Goal: Transaction & Acquisition: Subscribe to service/newsletter

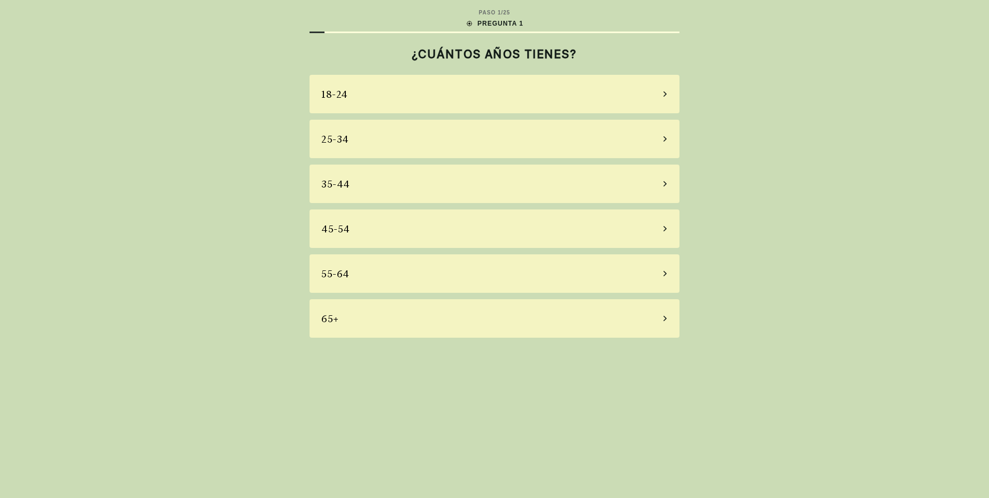
click at [432, 234] on div "45-54" at bounding box center [495, 229] width 370 height 38
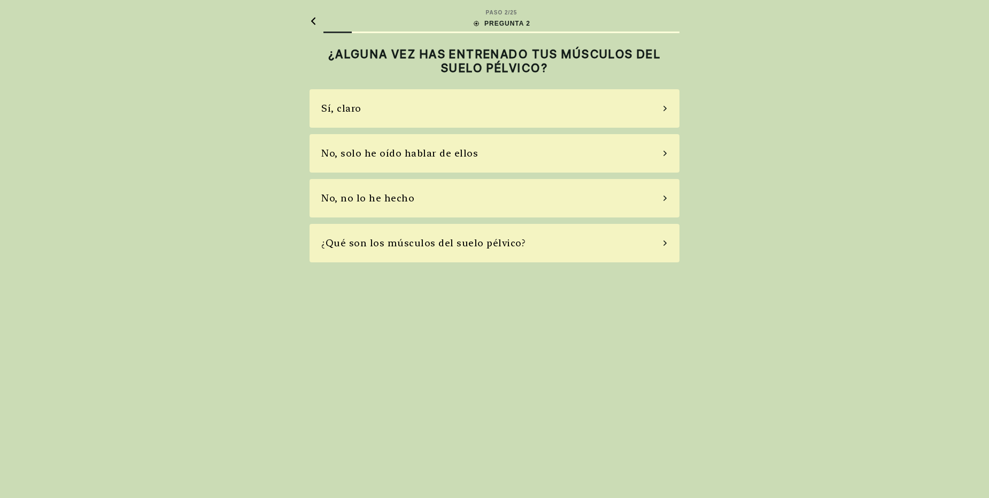
click at [468, 254] on div "¿Qué son los músculos del suelo pélvico?" at bounding box center [495, 243] width 370 height 38
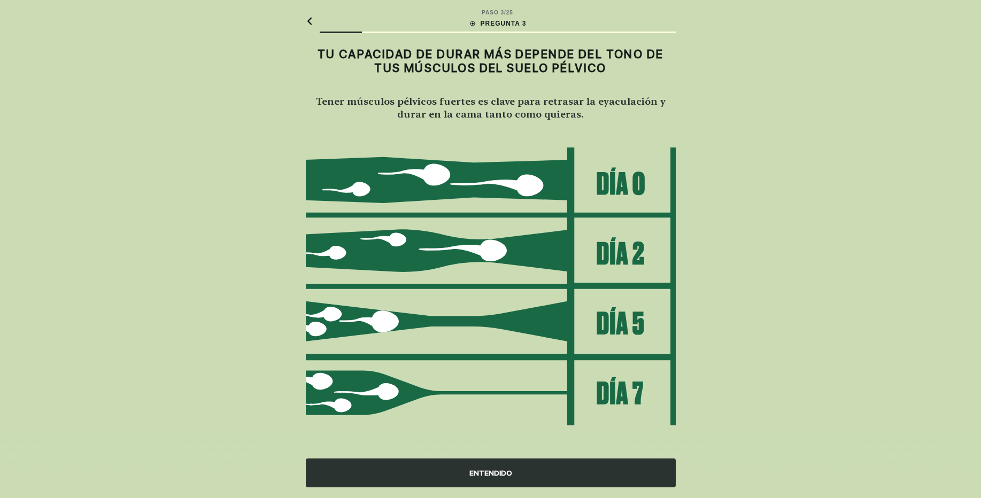
scroll to position [1, 0]
click at [539, 467] on div "ENTENDIDO" at bounding box center [491, 473] width 370 height 29
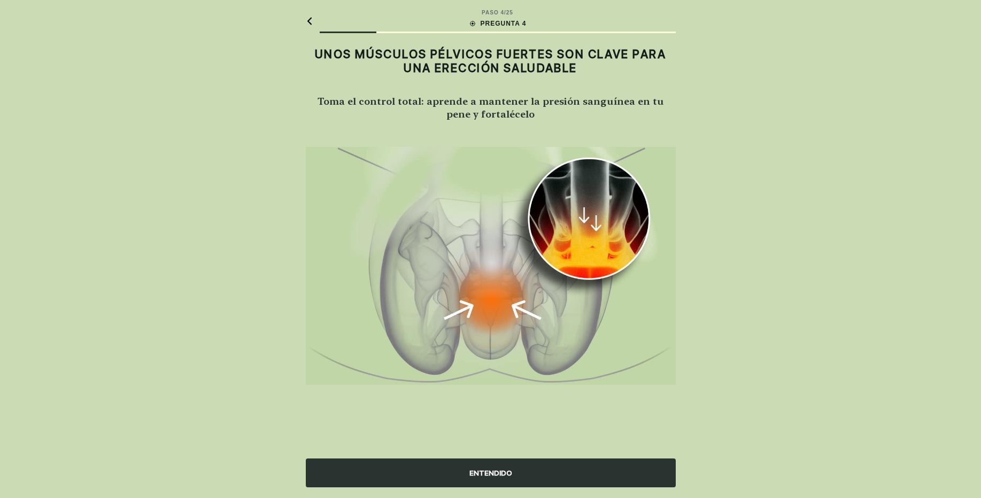
scroll to position [0, 0]
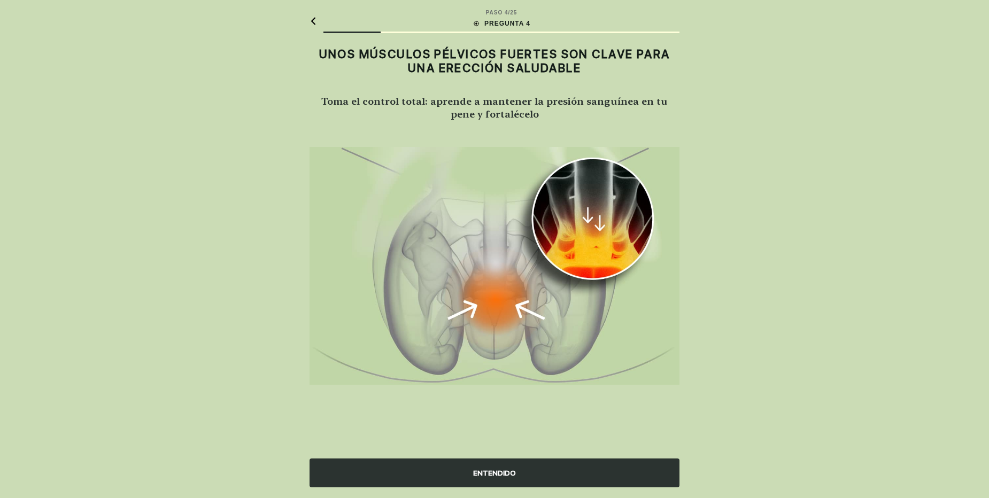
click at [553, 466] on div "ENTENDIDO" at bounding box center [495, 473] width 370 height 29
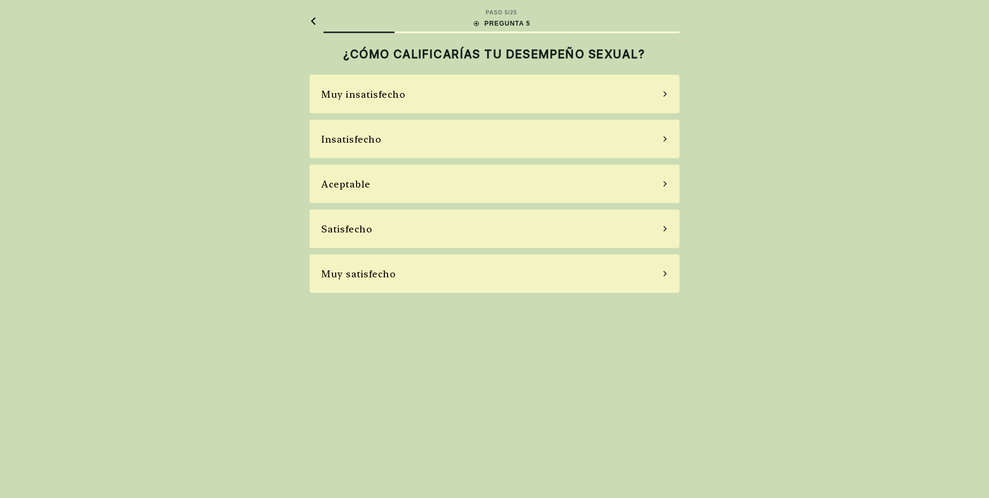
click at [418, 167] on div "Aceptable" at bounding box center [495, 184] width 370 height 38
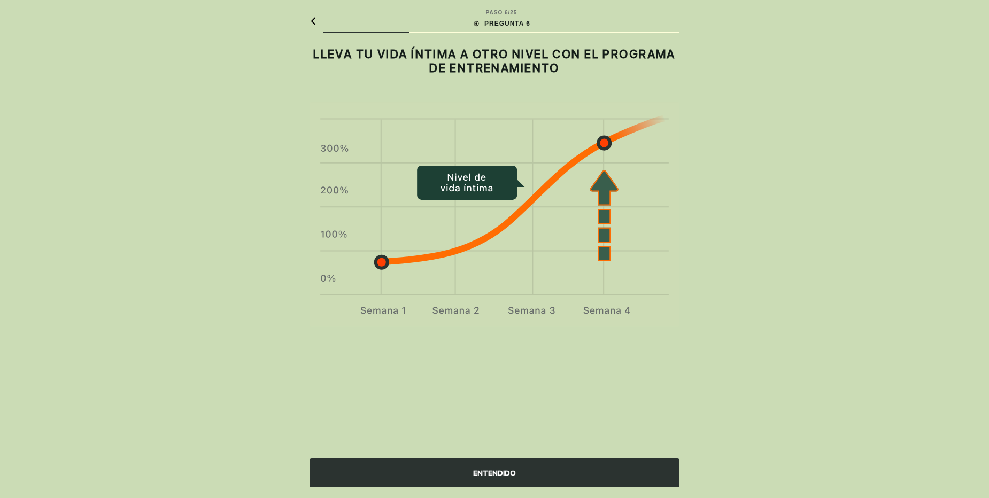
click at [549, 462] on div "ENTENDIDO" at bounding box center [495, 473] width 370 height 29
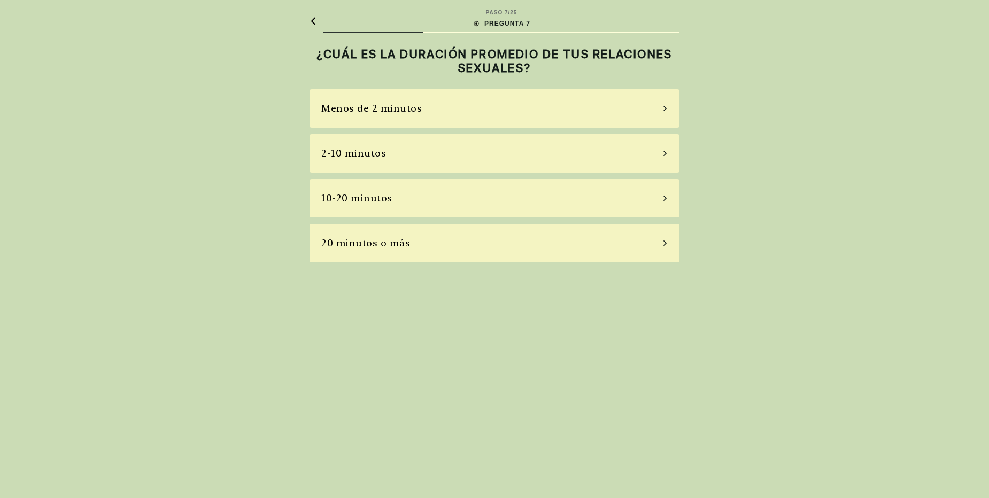
click at [432, 149] on div "2-10 minutos" at bounding box center [495, 153] width 370 height 38
click at [482, 209] on div "La mayoría de las veces" at bounding box center [495, 198] width 370 height 38
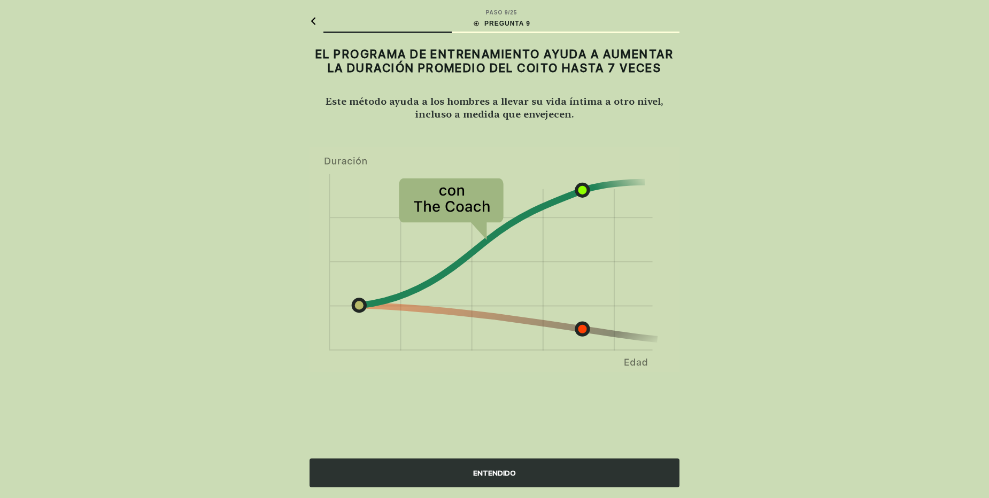
click at [527, 475] on div "ENTENDIDO" at bounding box center [495, 473] width 370 height 29
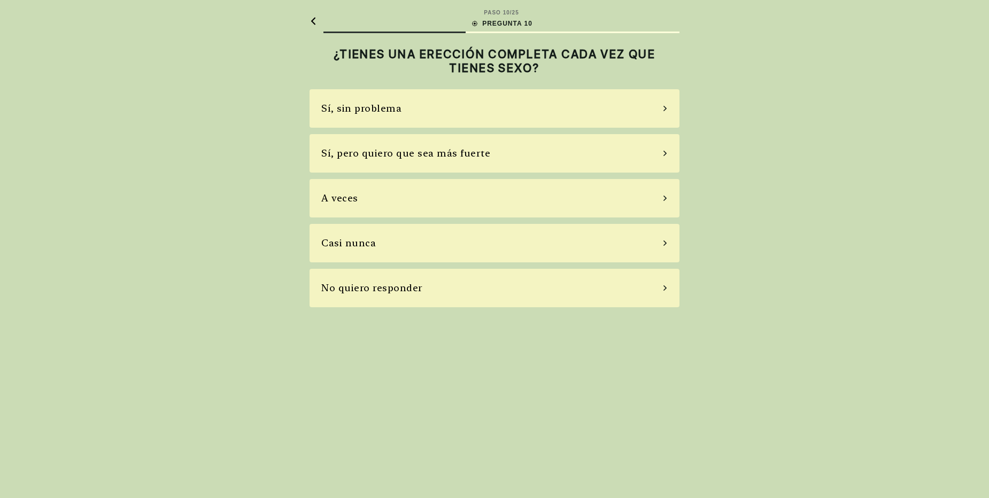
click at [511, 160] on div "Sí, pero quiero que sea más fuerte" at bounding box center [495, 153] width 370 height 38
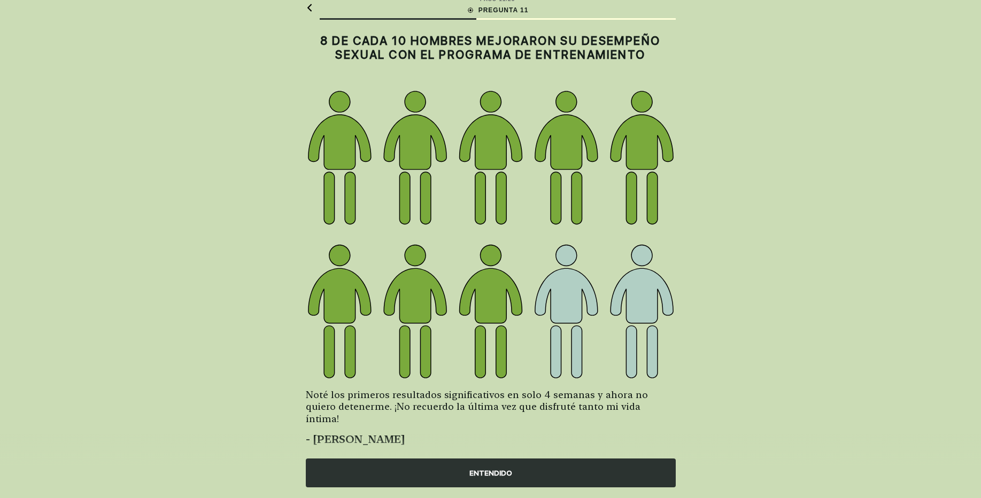
scroll to position [21, 0]
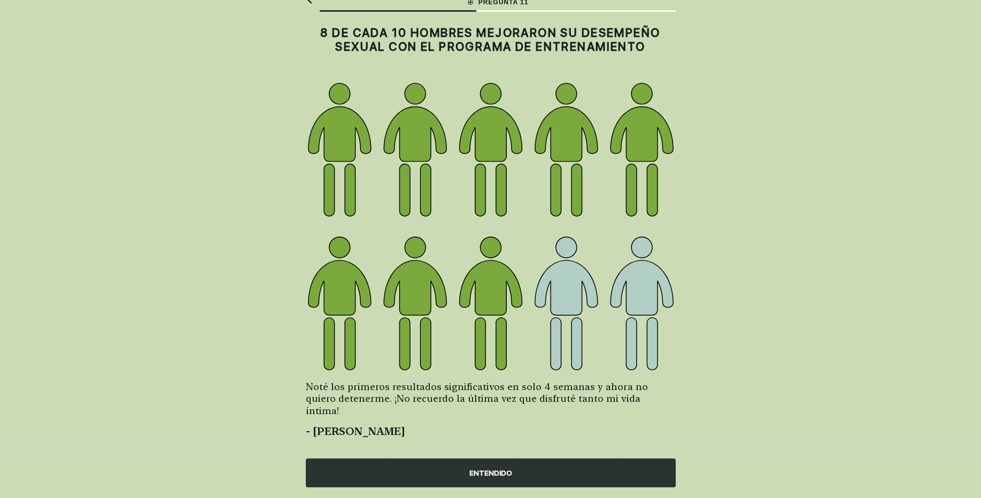
click at [559, 475] on div "ENTENDIDO" at bounding box center [491, 473] width 370 height 29
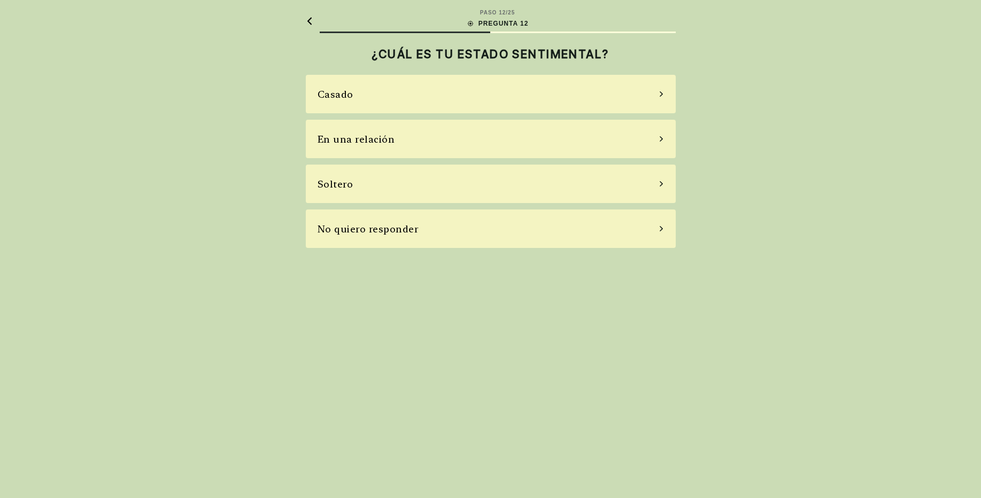
scroll to position [0, 0]
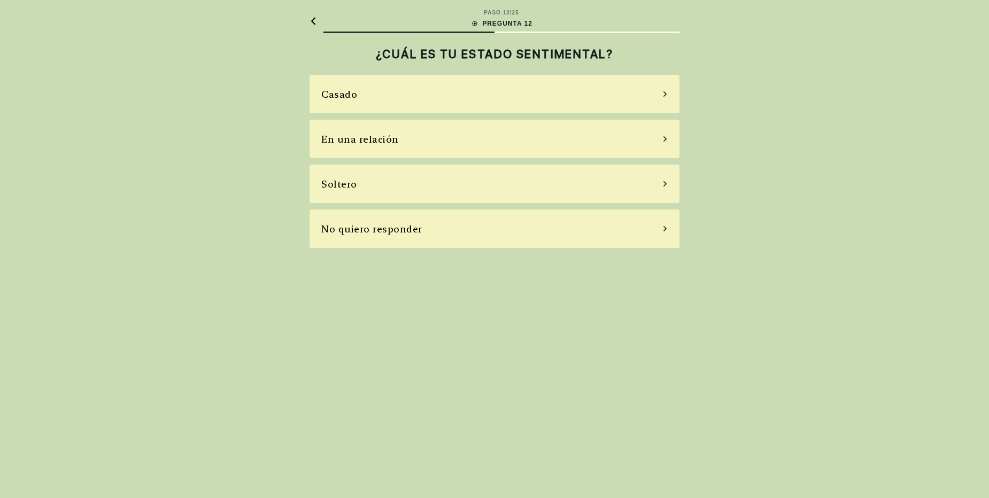
click at [629, 96] on div "Casado" at bounding box center [495, 94] width 370 height 38
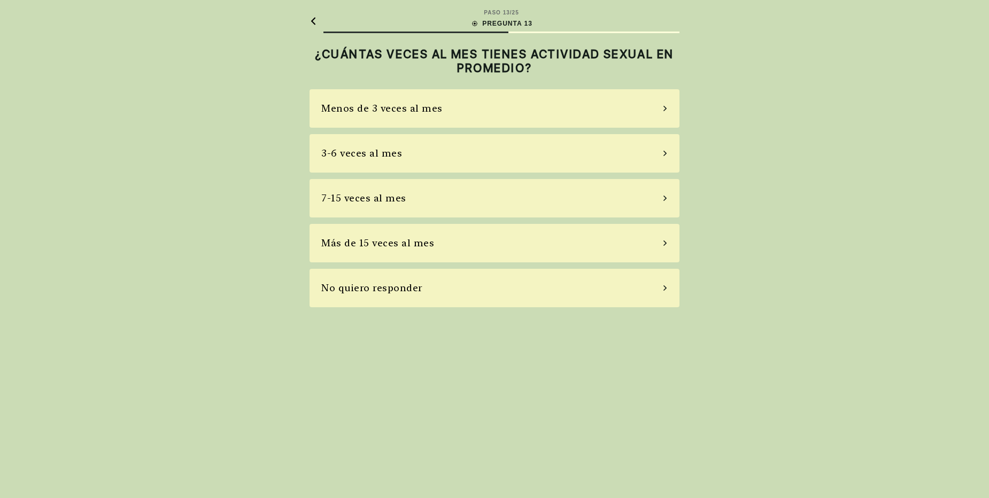
click at [543, 112] on div "Menos de 3 veces al mes" at bounding box center [495, 108] width 370 height 38
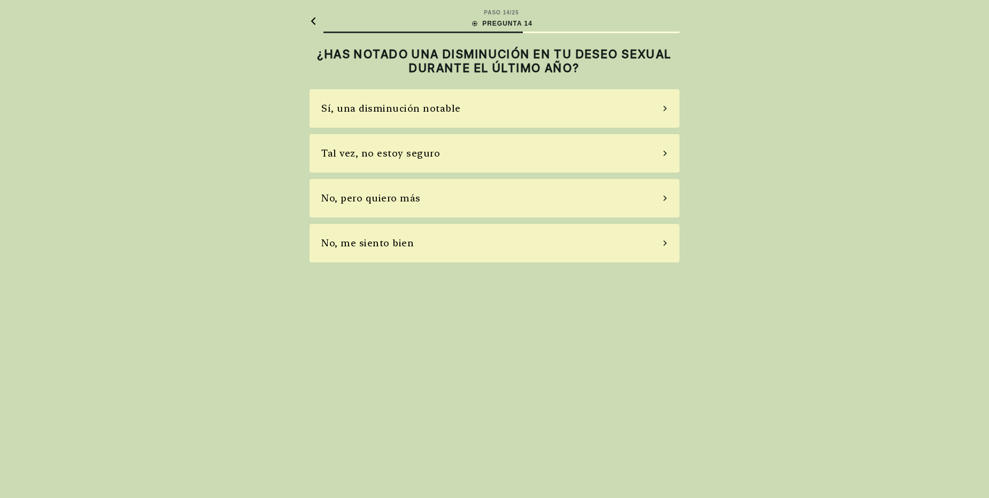
click at [516, 112] on div "Sí, una disminución notable" at bounding box center [495, 108] width 370 height 38
click at [477, 202] on div "No, no tomo" at bounding box center [495, 198] width 370 height 38
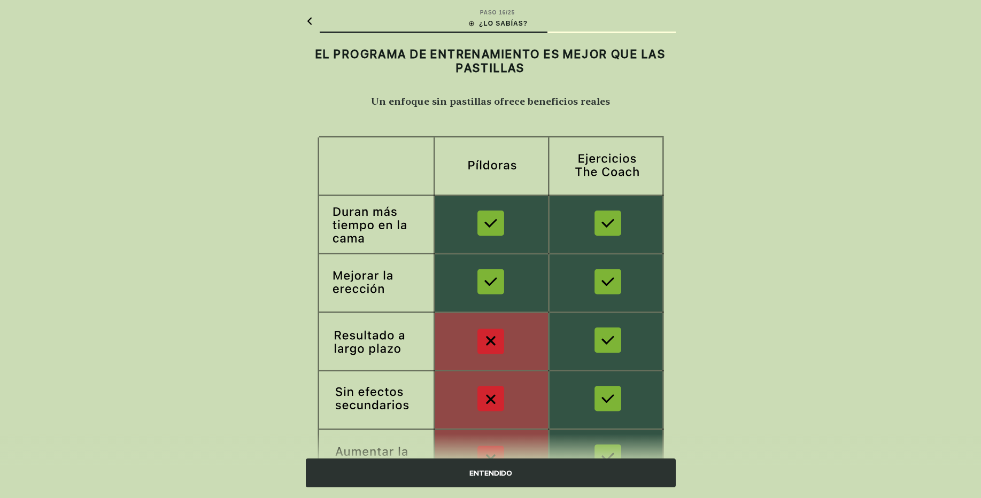
click at [542, 474] on div "ENTENDIDO" at bounding box center [491, 473] width 370 height 29
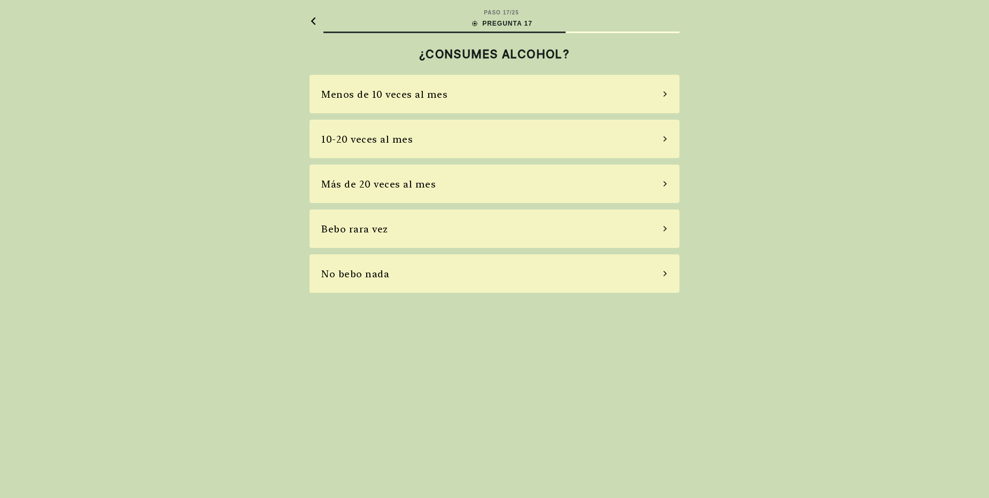
click at [519, 275] on div "No bebo nada" at bounding box center [495, 273] width 370 height 38
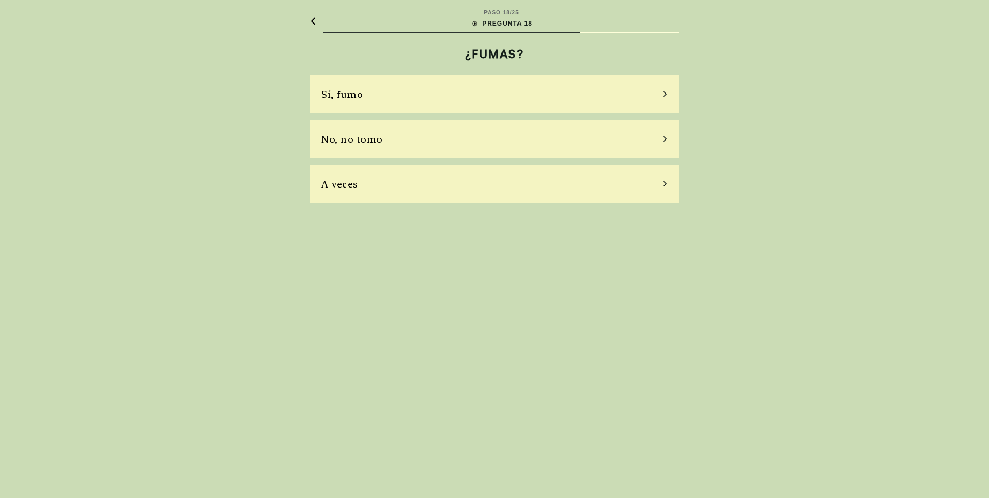
click at [512, 147] on div "No, no tomo" at bounding box center [495, 139] width 370 height 38
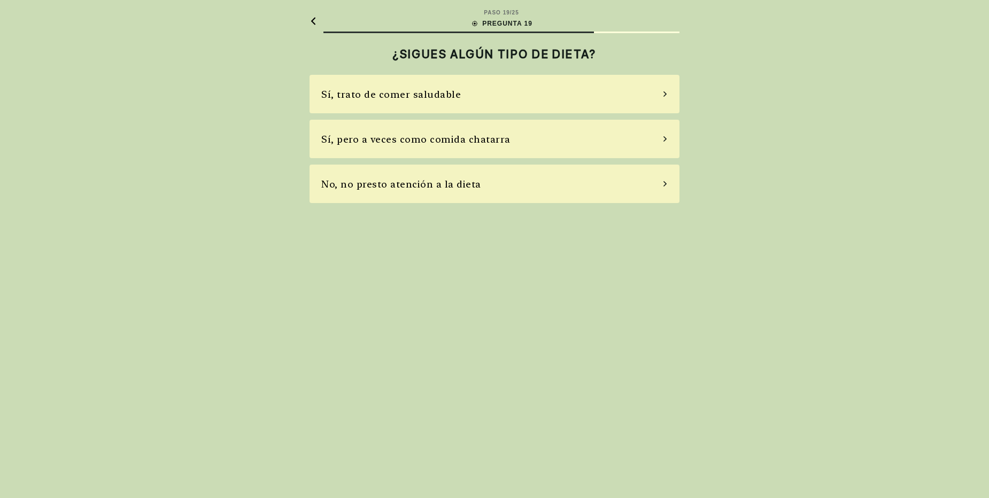
click at [549, 157] on div "Sí, pero a veces como comida chatarra" at bounding box center [495, 139] width 370 height 38
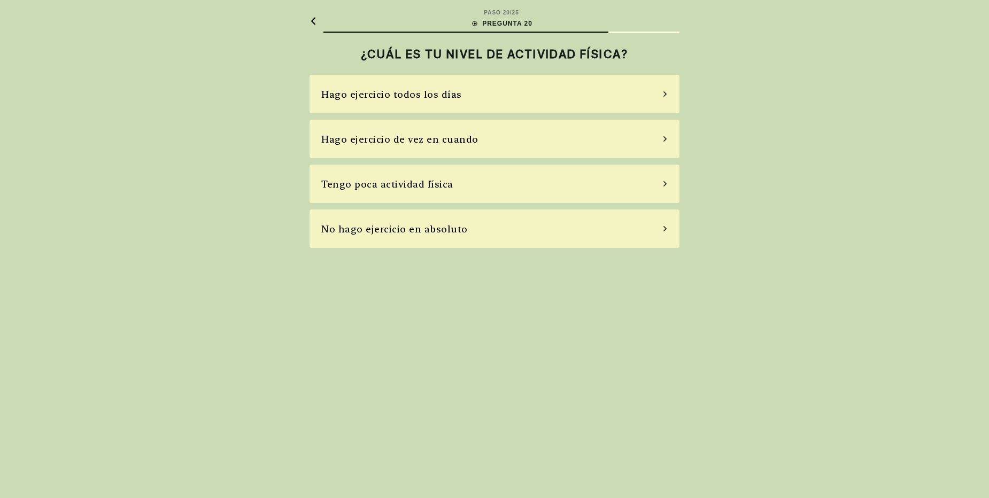
click at [542, 152] on div "Hago ejercicio de vez en cuando" at bounding box center [495, 139] width 370 height 38
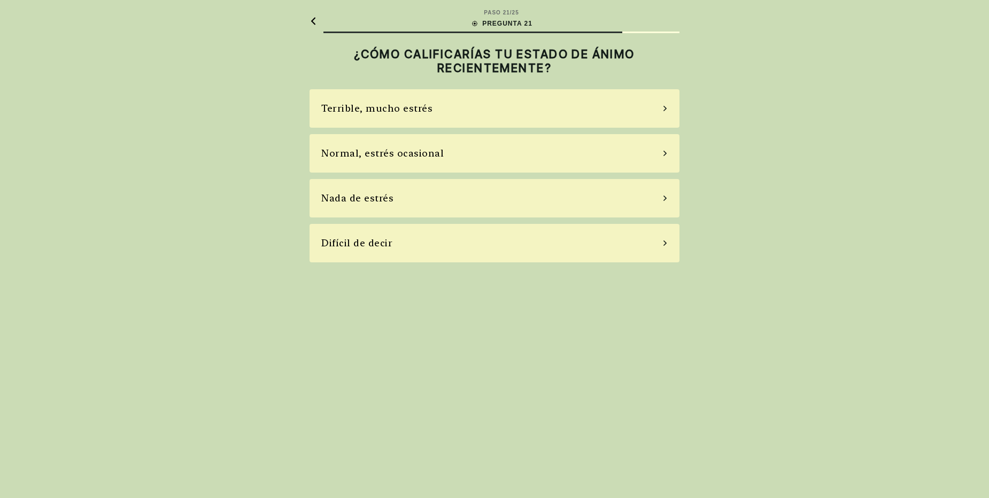
click at [489, 120] on div "Terrible, mucho estrés" at bounding box center [495, 108] width 370 height 38
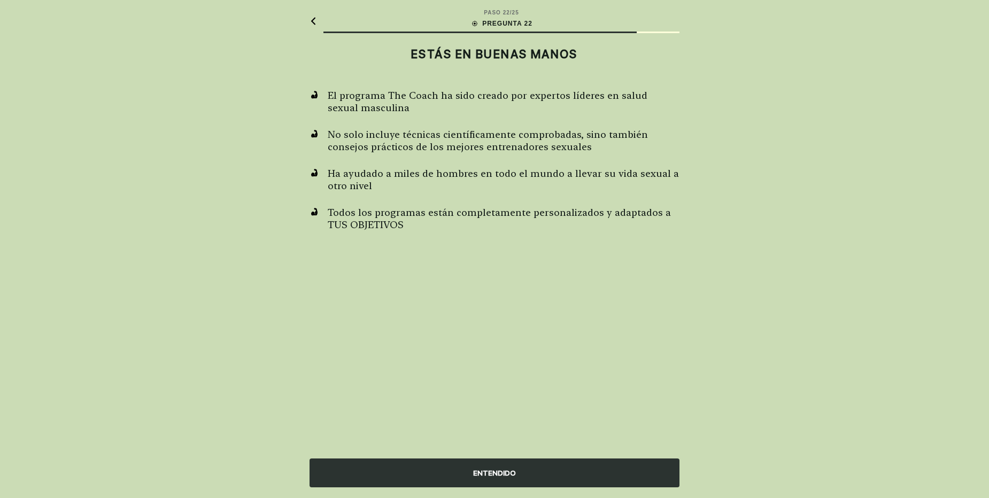
click at [542, 476] on div "ENTENDIDO" at bounding box center [495, 473] width 370 height 29
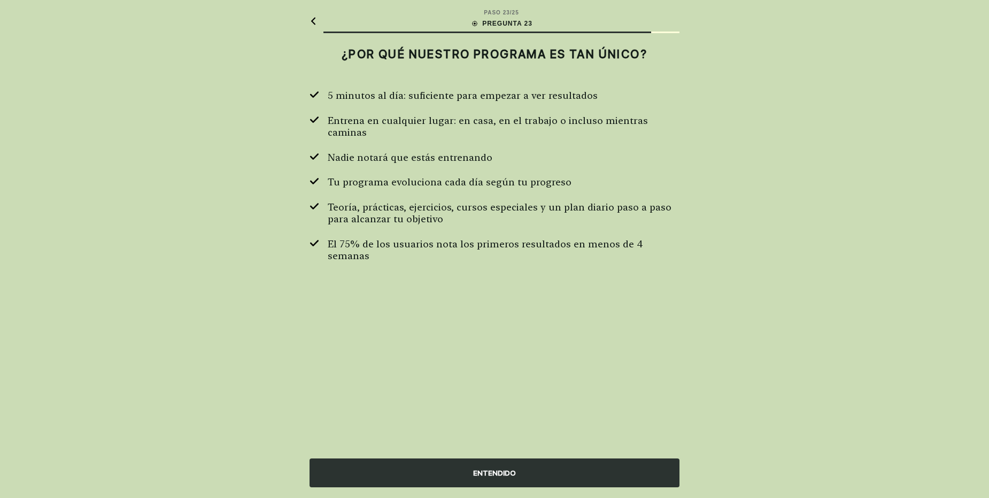
click at [549, 477] on div "ENTENDIDO" at bounding box center [495, 473] width 370 height 29
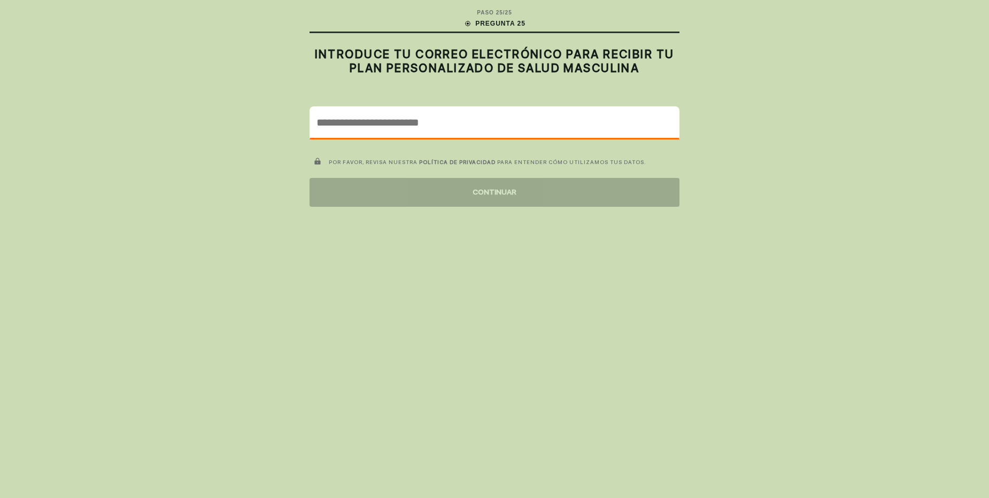
click at [389, 120] on input "email" at bounding box center [494, 122] width 369 height 31
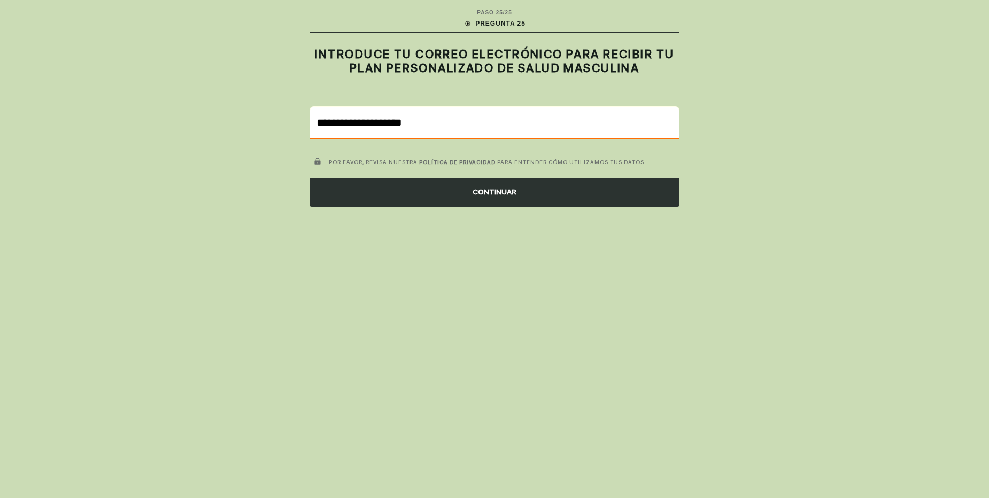
type input "**********"
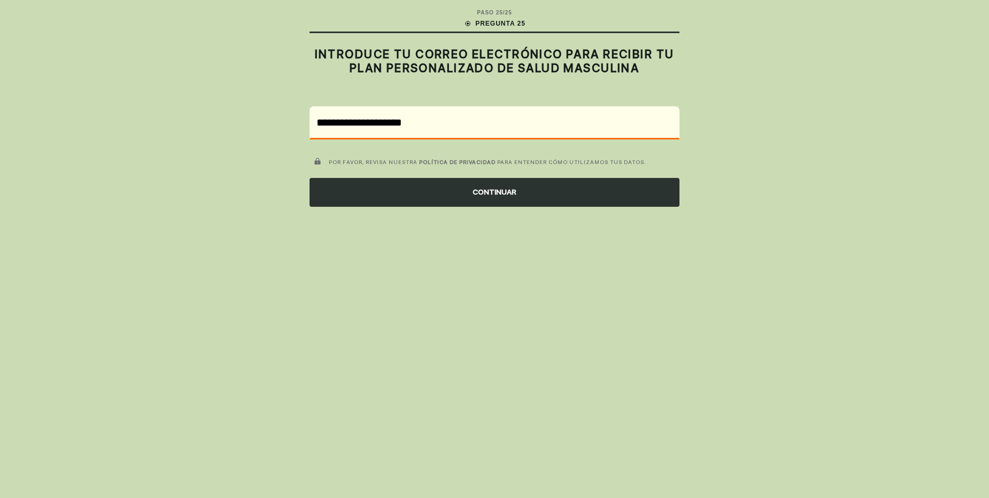
click at [588, 197] on div "CONTINUAR" at bounding box center [495, 192] width 370 height 29
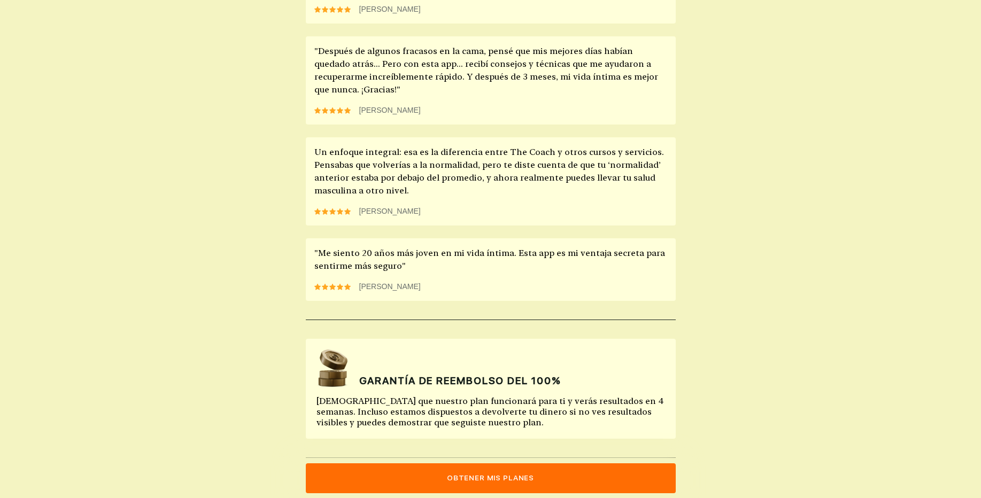
scroll to position [905, 0]
